Goal: Information Seeking & Learning: Learn about a topic

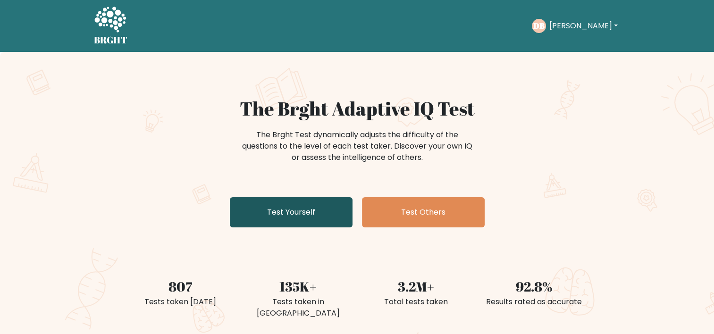
scroll to position [189, 0]
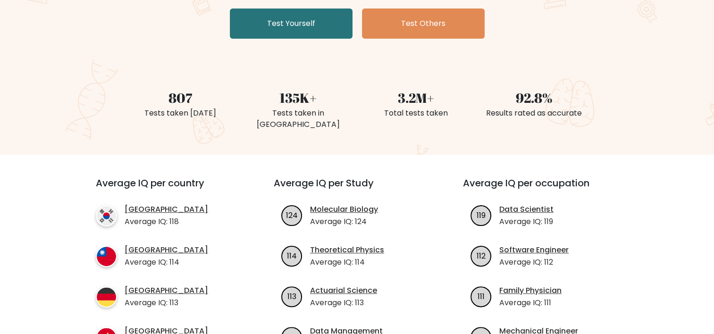
drag, startPoint x: 401, startPoint y: 156, endPoint x: 364, endPoint y: 147, distance: 37.8
drag, startPoint x: 364, startPoint y: 147, endPoint x: 357, endPoint y: 147, distance: 6.6
drag, startPoint x: 357, startPoint y: 147, endPoint x: 323, endPoint y: 146, distance: 34.0
click at [323, 155] on div "Average IQ per country South Korea Average IQ: 118 Taiwan Average IQ: 114 Germa…" at bounding box center [357, 296] width 556 height 282
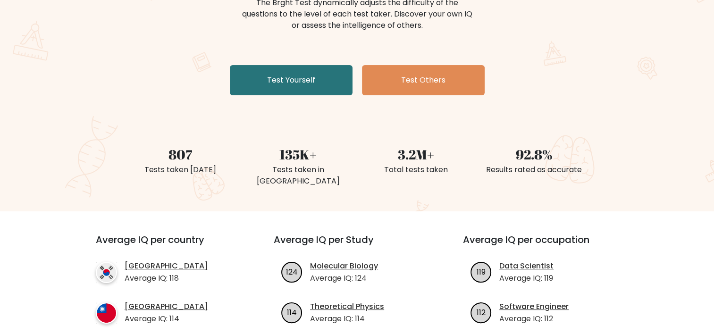
scroll to position [0, 0]
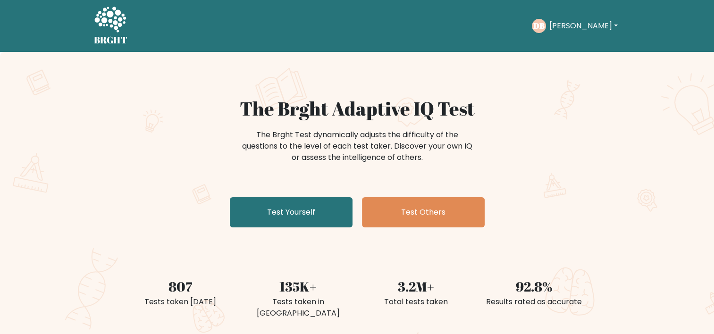
click at [555, 29] on button "[PERSON_NAME]" at bounding box center [583, 26] width 74 height 12
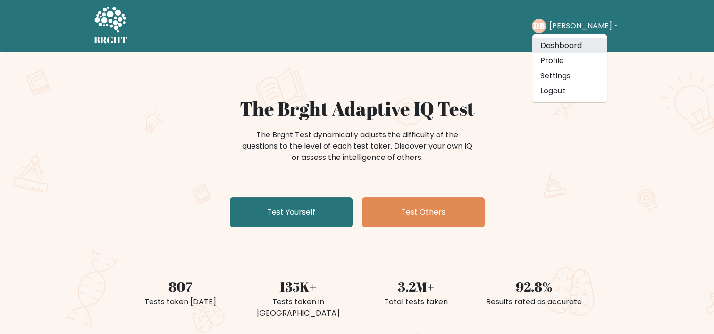
click at [561, 41] on link "Dashboard" at bounding box center [569, 45] width 75 height 15
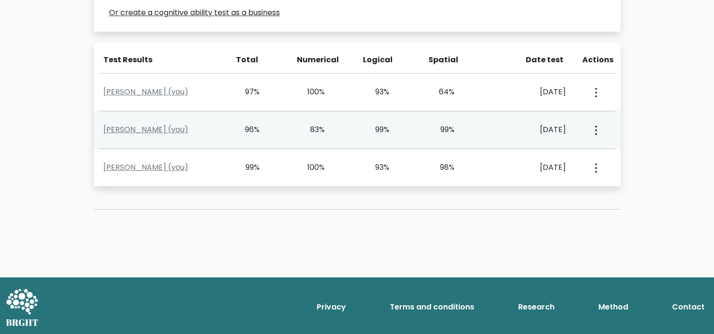
scroll to position [338, 0]
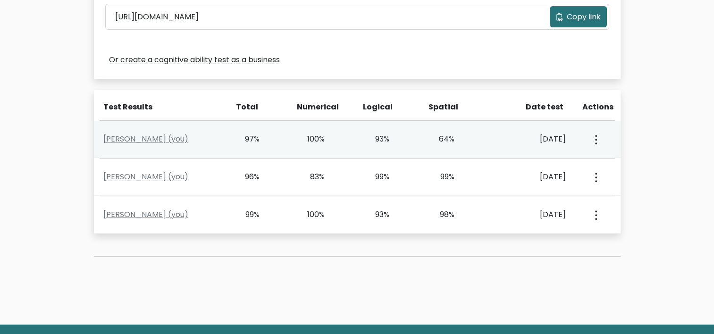
click at [596, 139] on circle "button" at bounding box center [596, 140] width 2 height 2
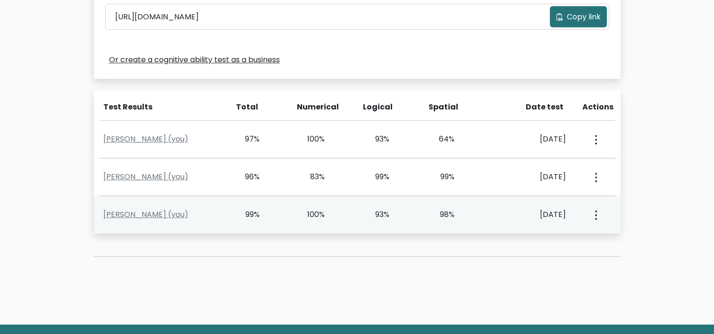
click at [540, 210] on div "Sept. 5, 2025" at bounding box center [529, 214] width 73 height 11
click at [133, 216] on link "Duy Bach (you)" at bounding box center [145, 214] width 85 height 11
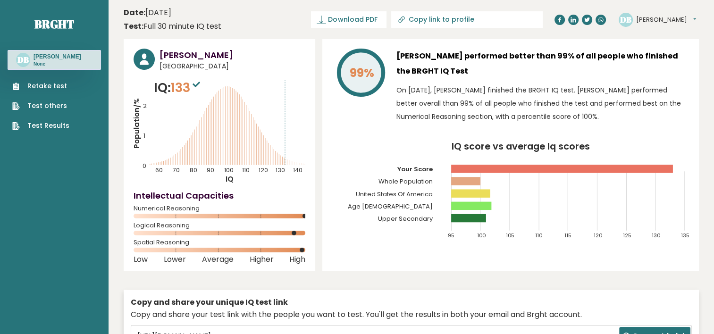
click at [358, 124] on div "99%" at bounding box center [360, 88] width 57 height 79
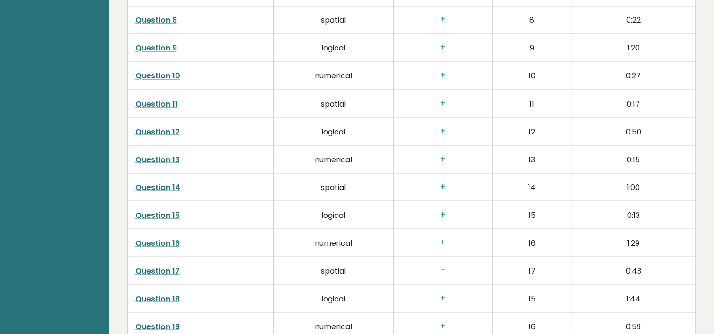
scroll to position [1840, 0]
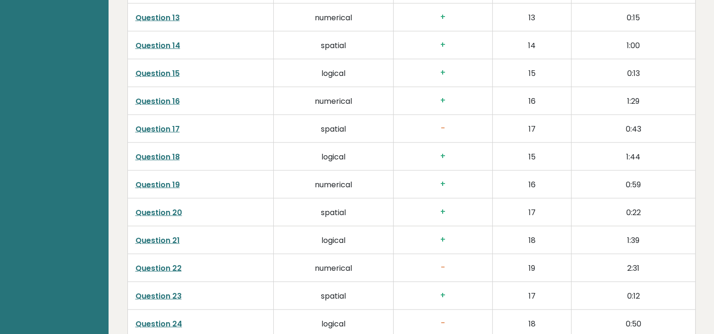
click at [161, 128] on link "Question 17" at bounding box center [157, 129] width 44 height 11
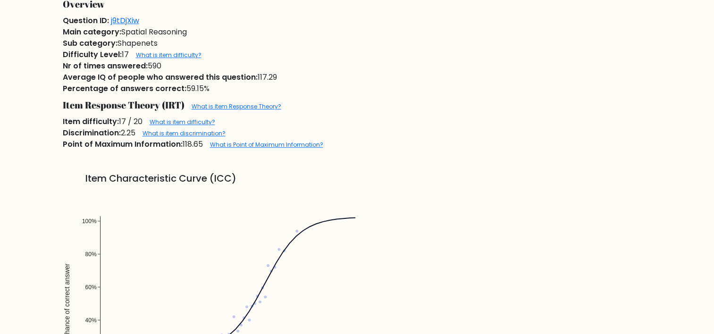
scroll to position [519, 0]
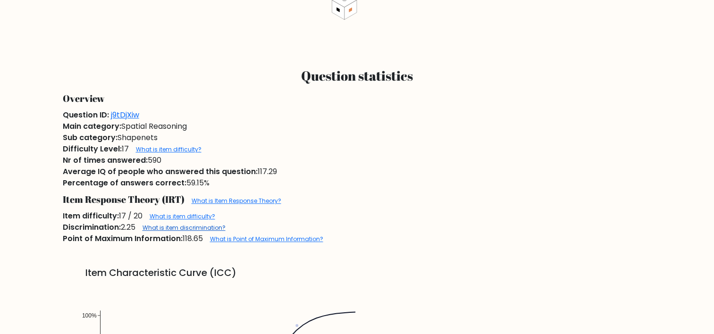
click at [170, 230] on link "What is item discrimination?" at bounding box center [184, 228] width 83 height 8
